Goal: Find specific page/section: Find specific page/section

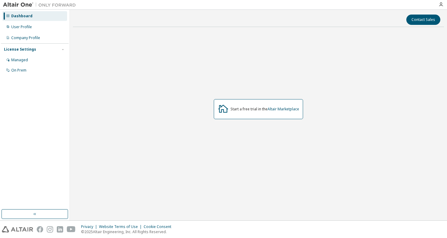
click at [52, 65] on div "Managed" at bounding box center [34, 60] width 65 height 10
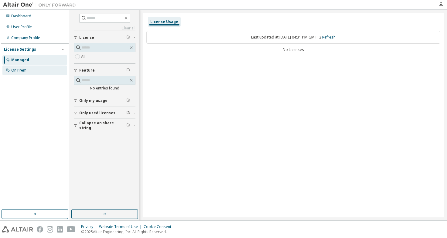
click at [49, 71] on div "On Prem" at bounding box center [34, 71] width 65 height 10
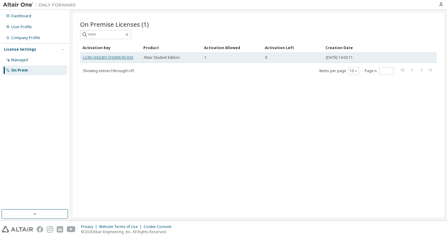
click at [117, 59] on link "LU4JU-M2LBQ-D92M6-RCH3X" at bounding box center [108, 57] width 50 height 5
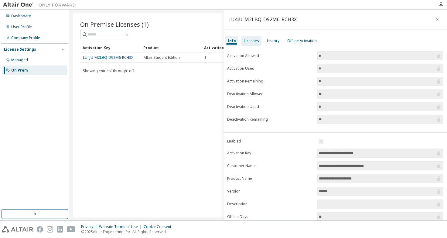
click at [248, 42] on div "Licenses" at bounding box center [251, 41] width 15 height 5
